Goal: Transaction & Acquisition: Purchase product/service

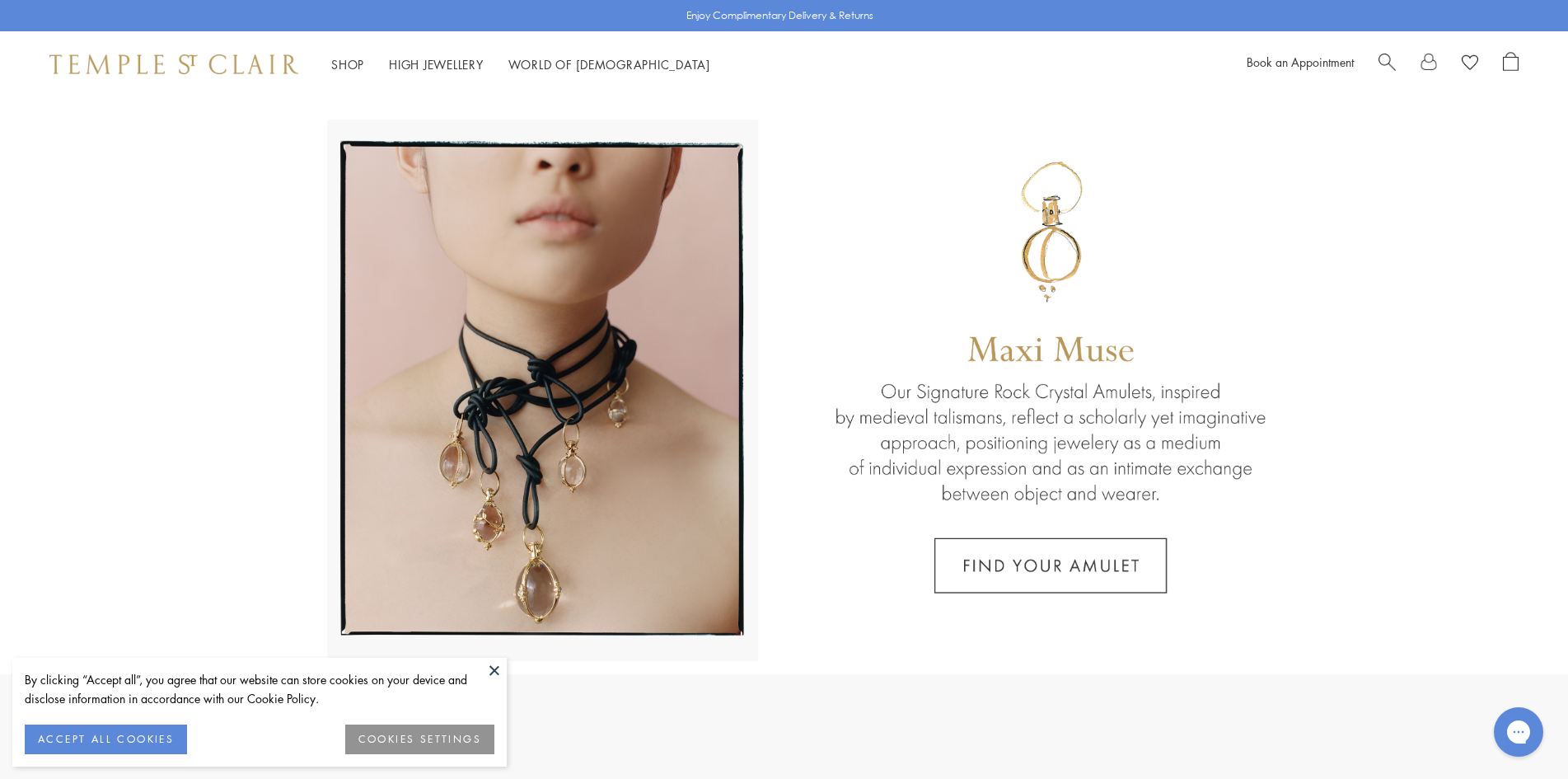
drag, startPoint x: 100, startPoint y: 741, endPoint x: 95, endPoint y: 629, distance: 112.1
click at [100, 726] on button "ACCEPT ALL COOKIES" at bounding box center [105, 740] width 162 height 30
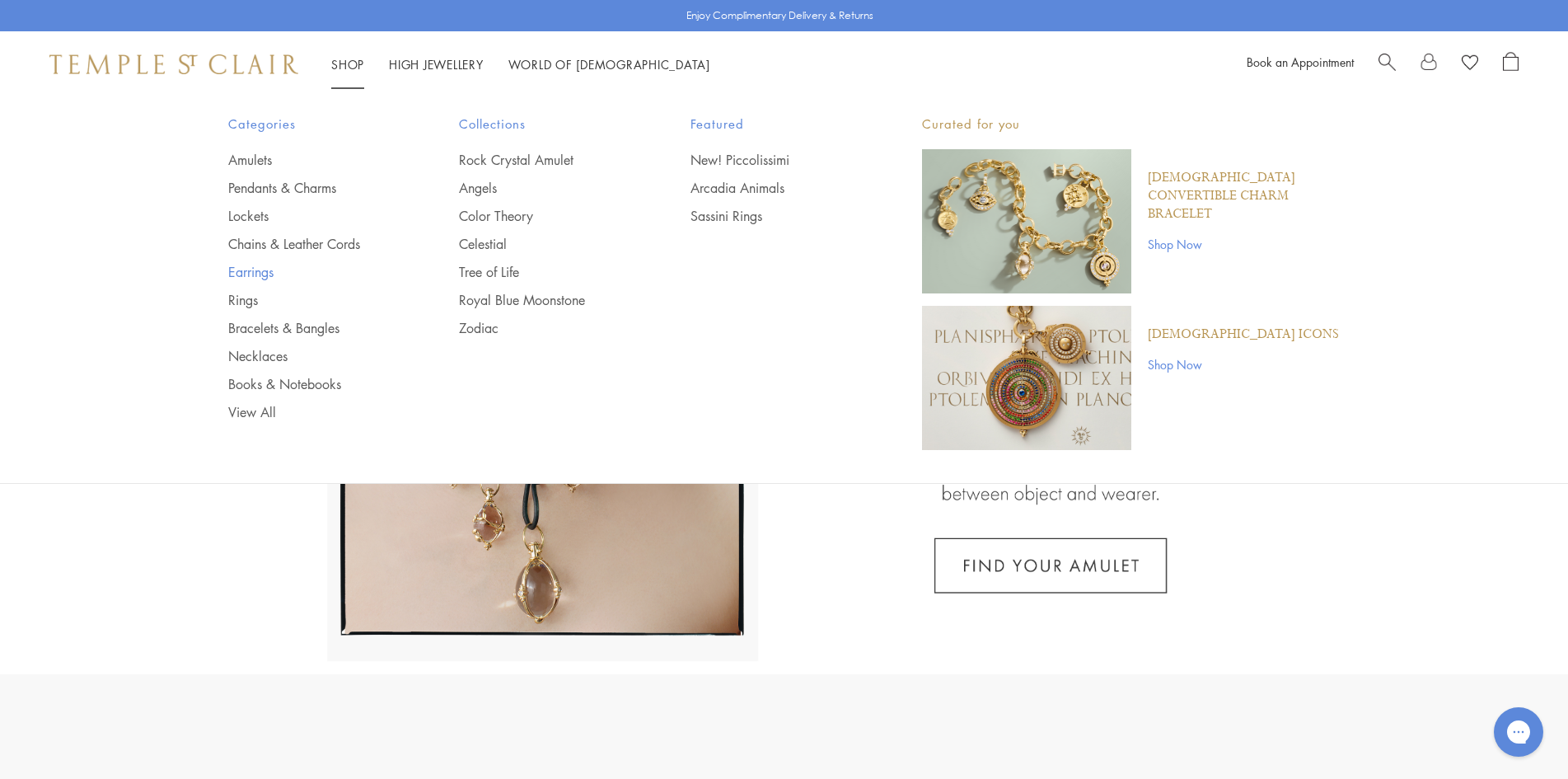
click at [246, 274] on link "Earrings" at bounding box center [311, 271] width 166 height 18
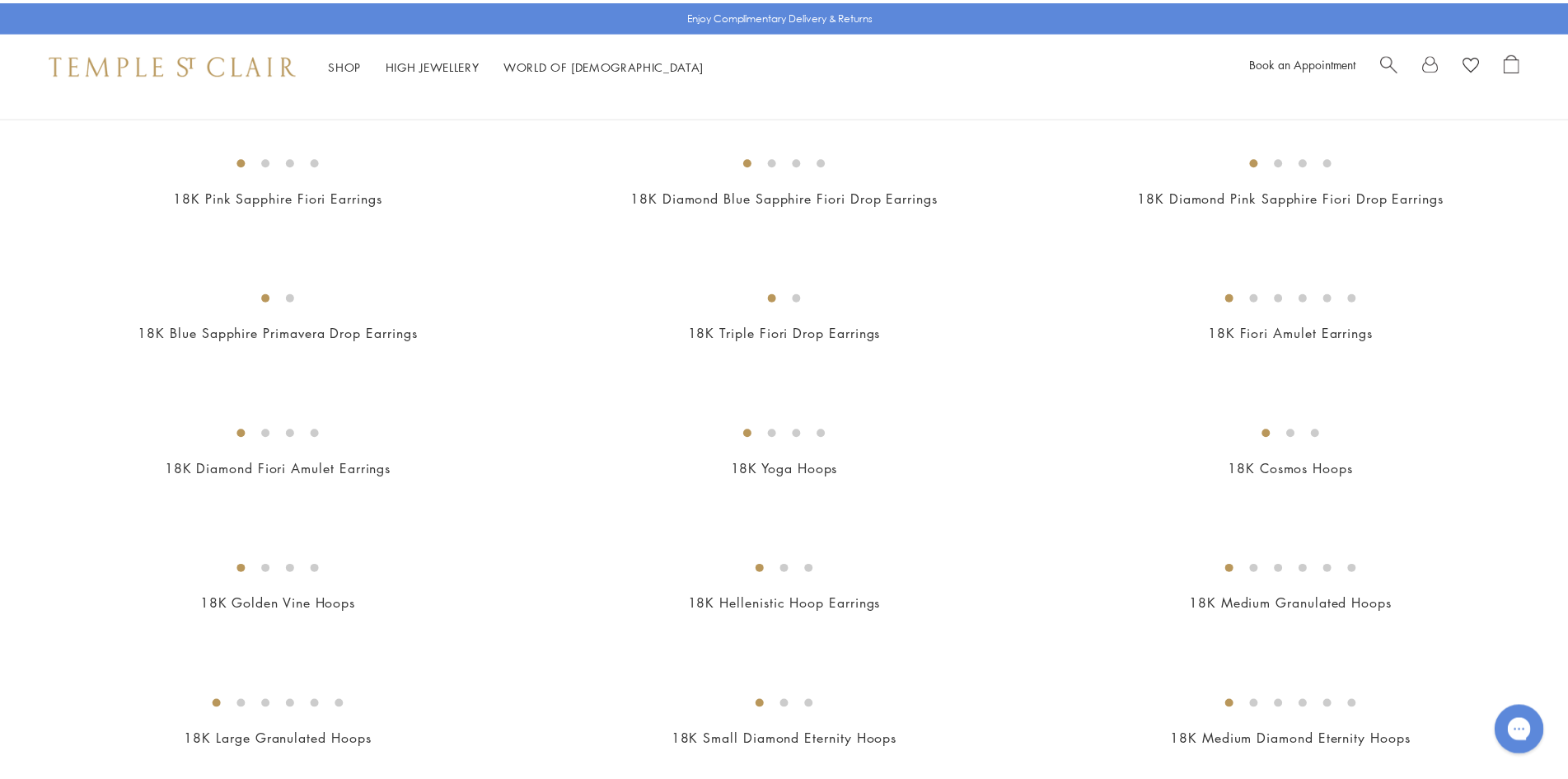
scroll to position [834, 0]
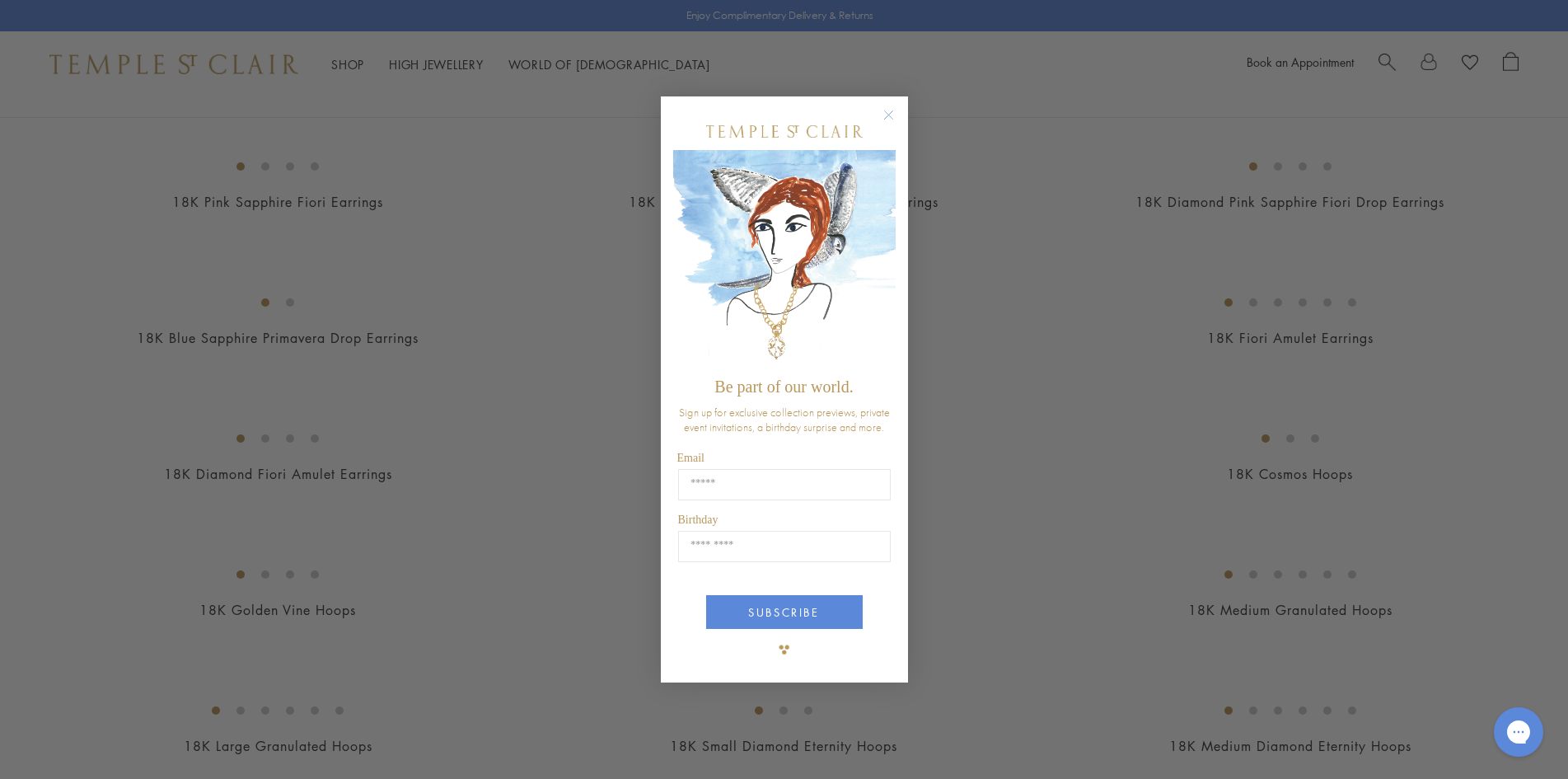
click at [889, 112] on circle "Close dialog" at bounding box center [888, 114] width 20 height 20
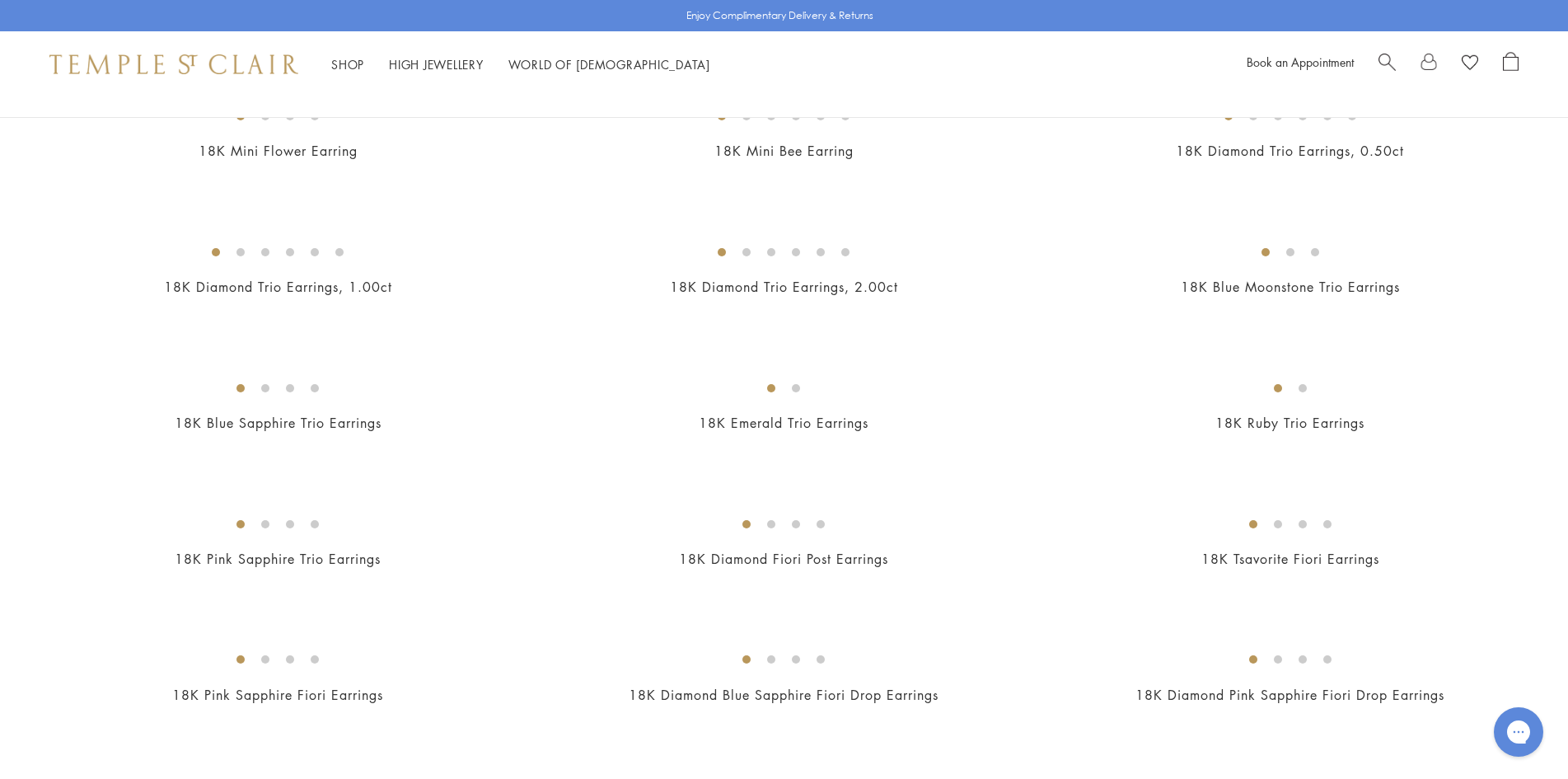
scroll to position [0, 0]
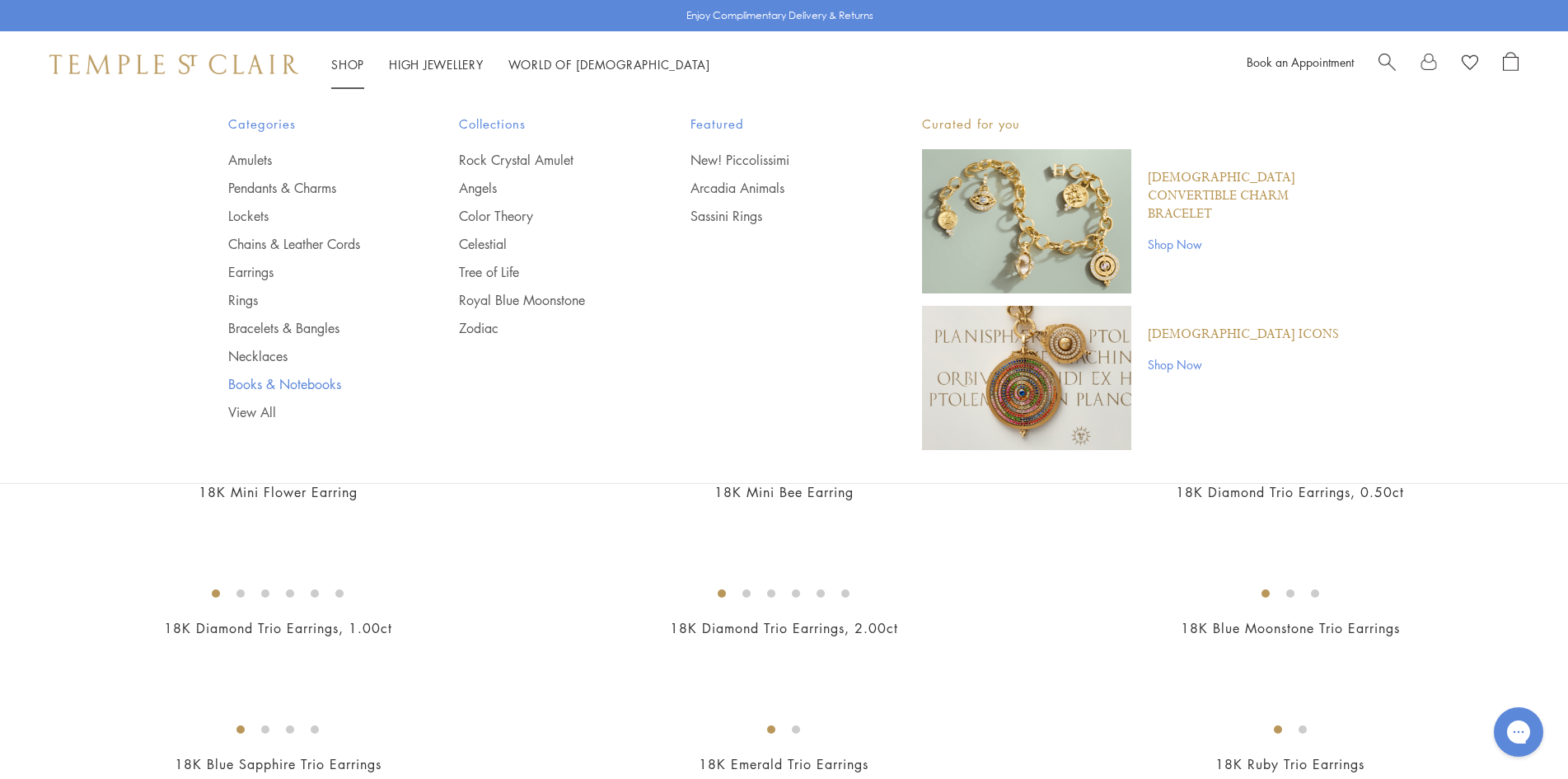
click at [248, 381] on link "Books & Notebooks" at bounding box center [311, 383] width 166 height 18
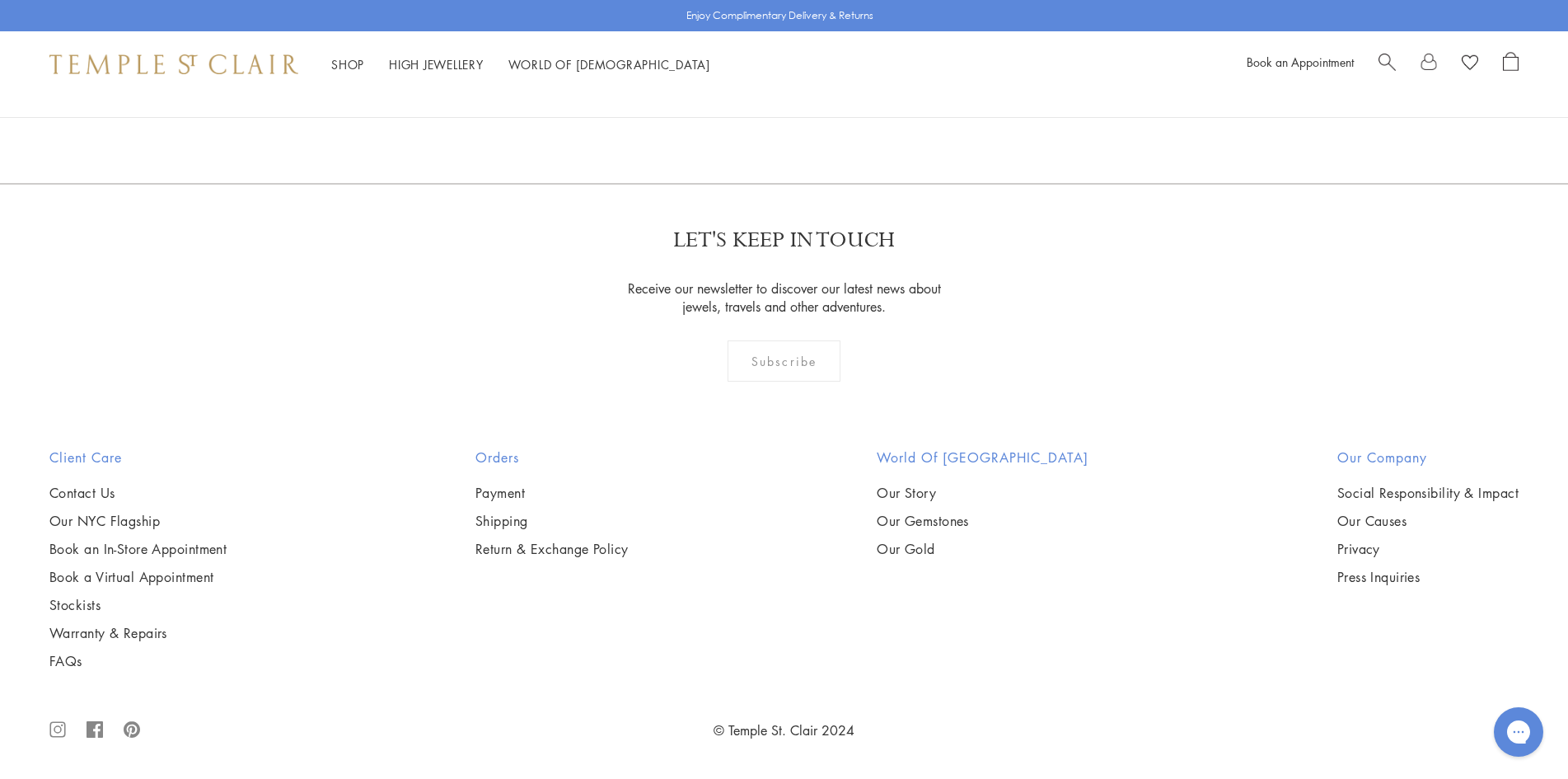
scroll to position [1332, 0]
